Goal: Task Accomplishment & Management: Manage account settings

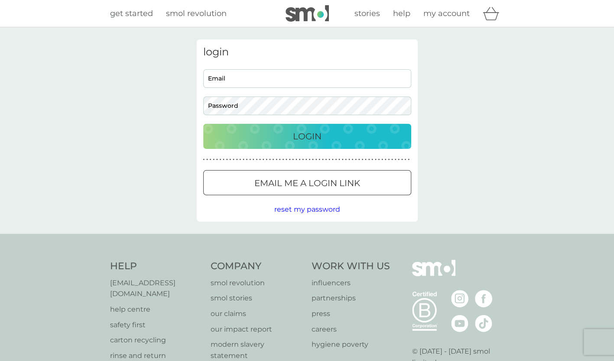
type input "iashah9119@gmail.com"
click at [306, 138] on p "Login" at bounding box center [307, 137] width 29 height 14
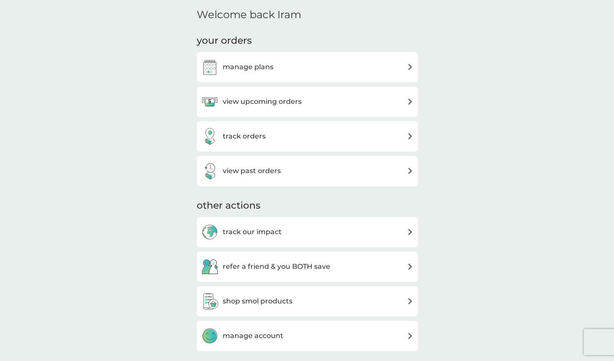
scroll to position [266, 0]
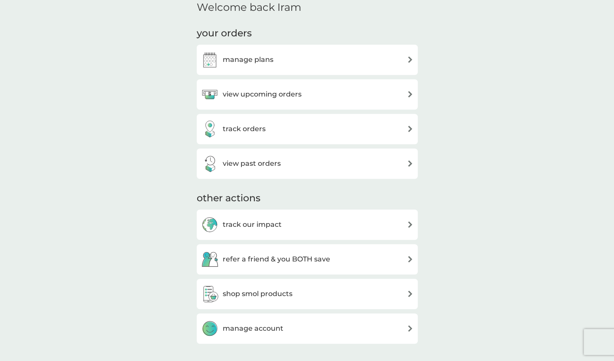
click at [295, 134] on div "track orders" at bounding box center [307, 128] width 212 height 17
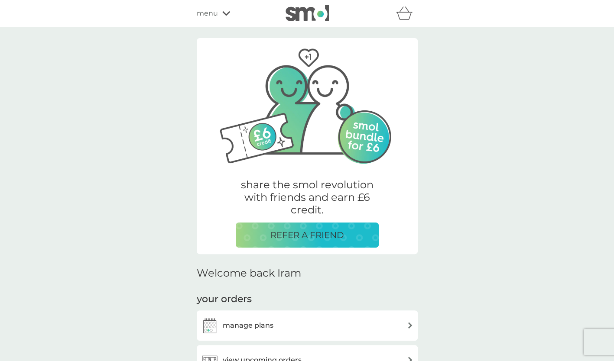
scroll to position [266, 0]
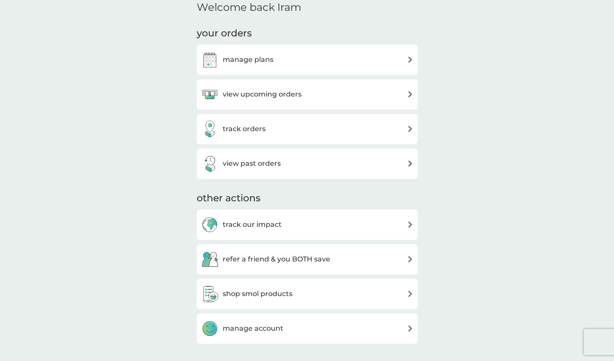
click at [244, 101] on div "view upcoming orders" at bounding box center [251, 94] width 101 height 17
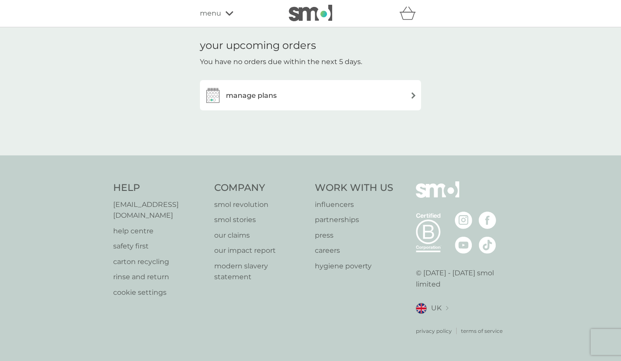
click at [244, 101] on h3 "manage plans" at bounding box center [251, 95] width 51 height 11
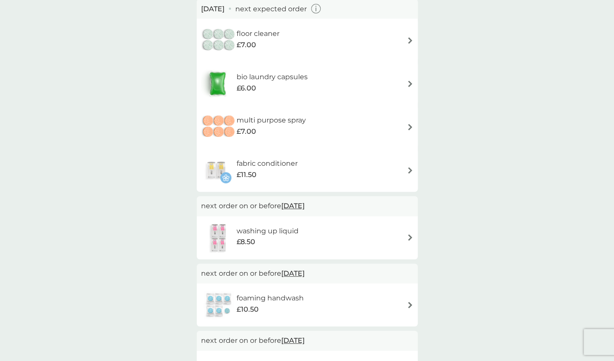
scroll to position [84, 0]
